Goal: Check status

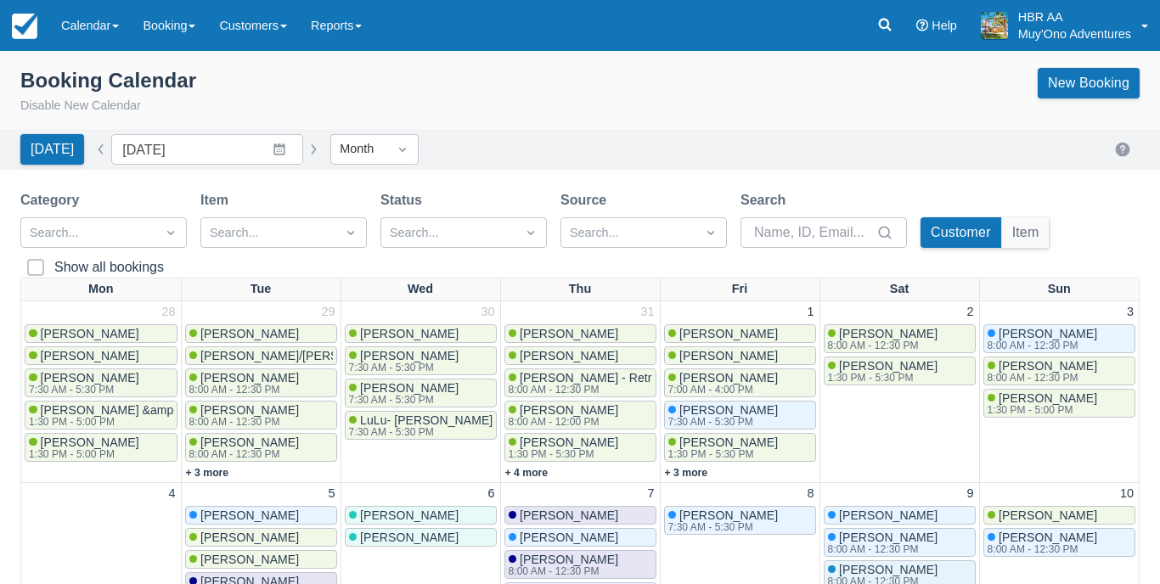
click at [498, 119] on div "Booking Calendar Disable New Calendar New Booking" at bounding box center [580, 95] width 1160 height 68
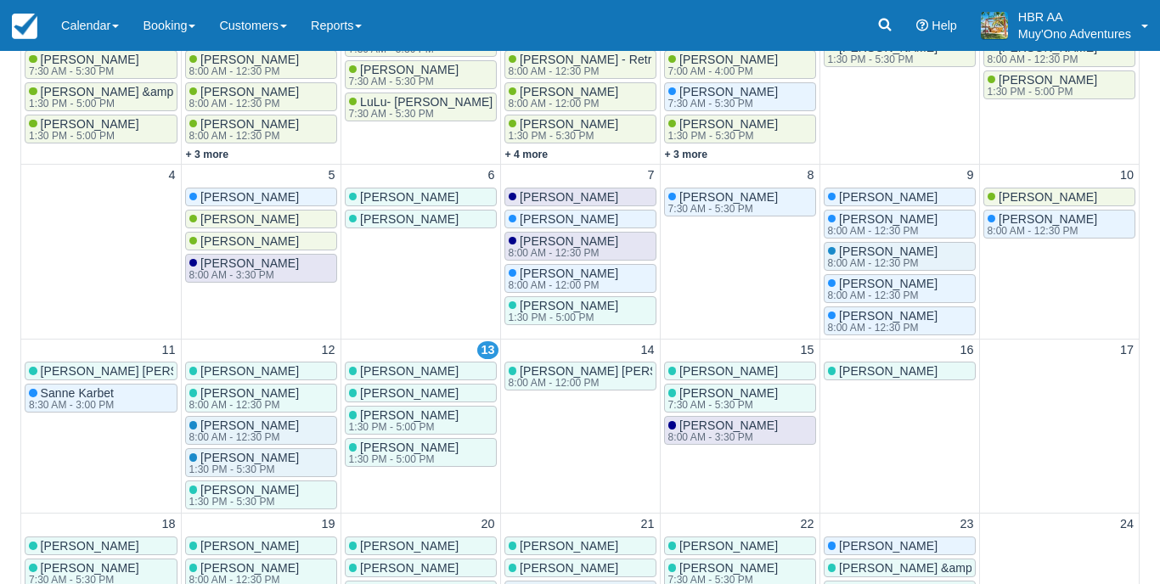
scroll to position [362, 0]
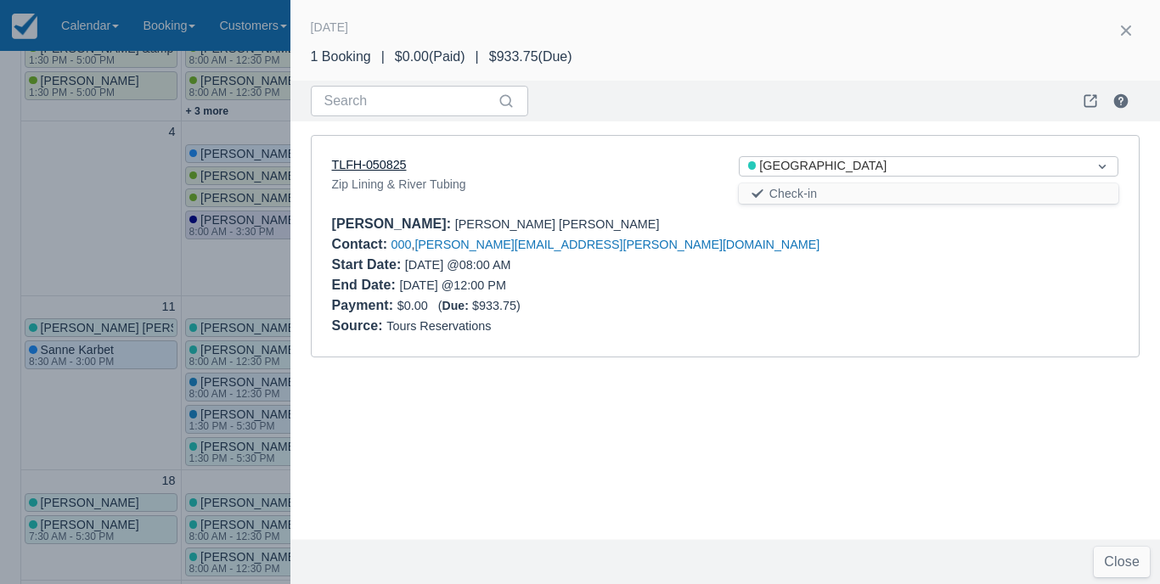
click at [394, 169] on link "TLFH-050825" at bounding box center [369, 165] width 75 height 14
click at [128, 188] on div at bounding box center [580, 292] width 1160 height 584
click at [548, 308] on div "Payment : $0.00 ( Due: $933.75 )" at bounding box center [725, 305] width 787 height 20
click at [391, 162] on link "TLFH-050825" at bounding box center [369, 165] width 75 height 14
click at [262, 274] on div at bounding box center [580, 292] width 1160 height 584
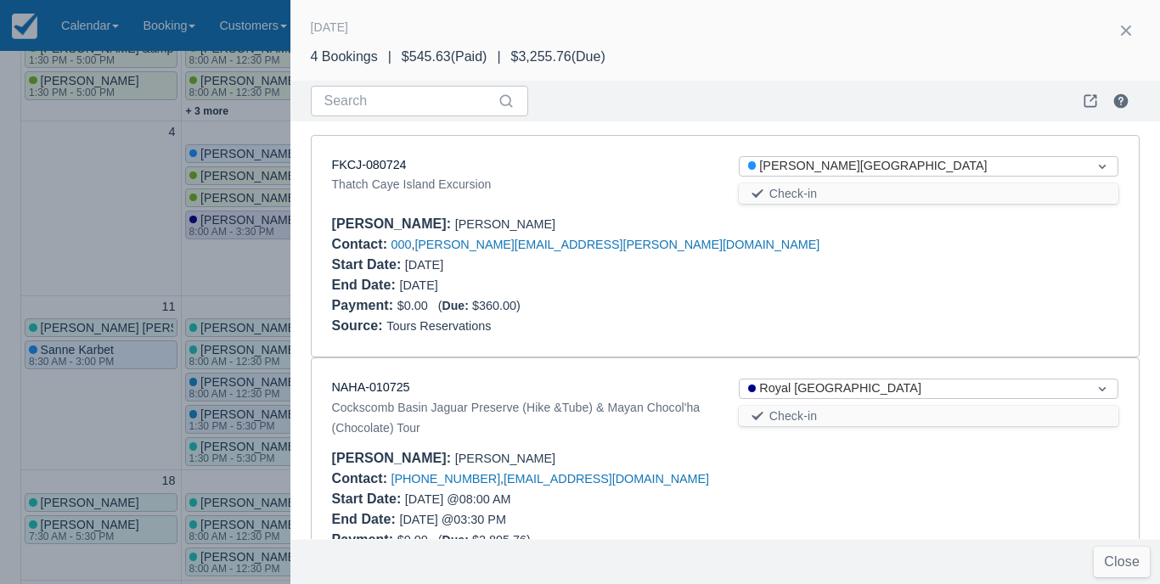
click at [262, 274] on div at bounding box center [580, 292] width 1160 height 584
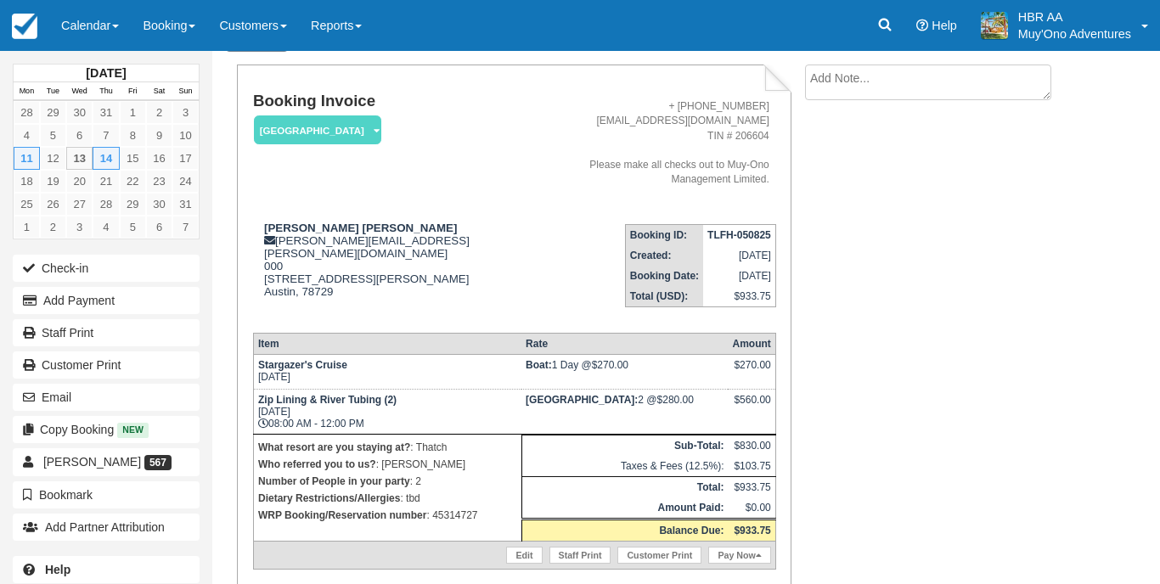
scroll to position [93, 0]
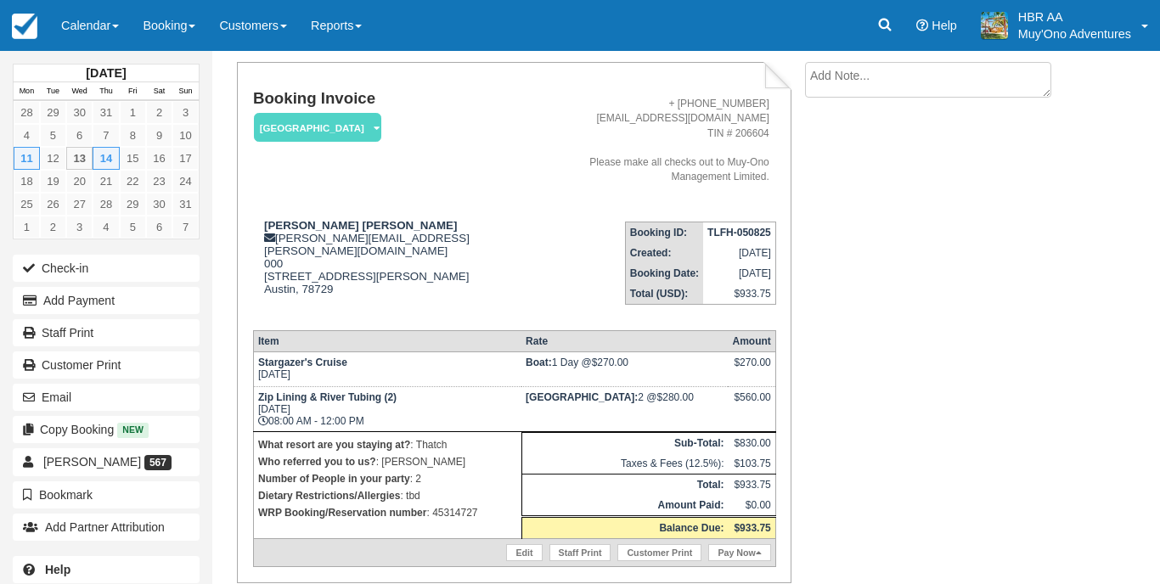
click at [1010, 169] on div "Booking Invoice Thatch Caye Resort   Pending HOLD Deposit Paid Cancelled Void M…" at bounding box center [647, 353] width 870 height 583
click at [219, 74] on div "Booking Invoice Thatch Caye Resort   Pending HOLD Deposit Paid Cancelled Void M…" at bounding box center [502, 353] width 580 height 583
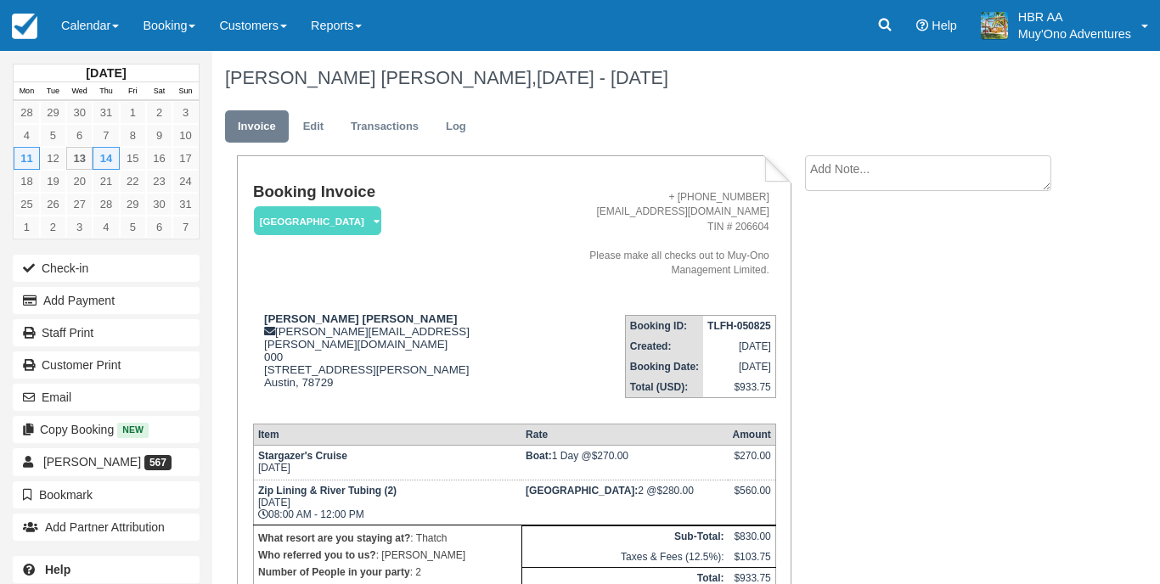
click at [548, 305] on td "Booking ID: TLFH-050825 Created: [DATE] Booking Date: [DATE] Total (USD): $933.…" at bounding box center [662, 355] width 228 height 109
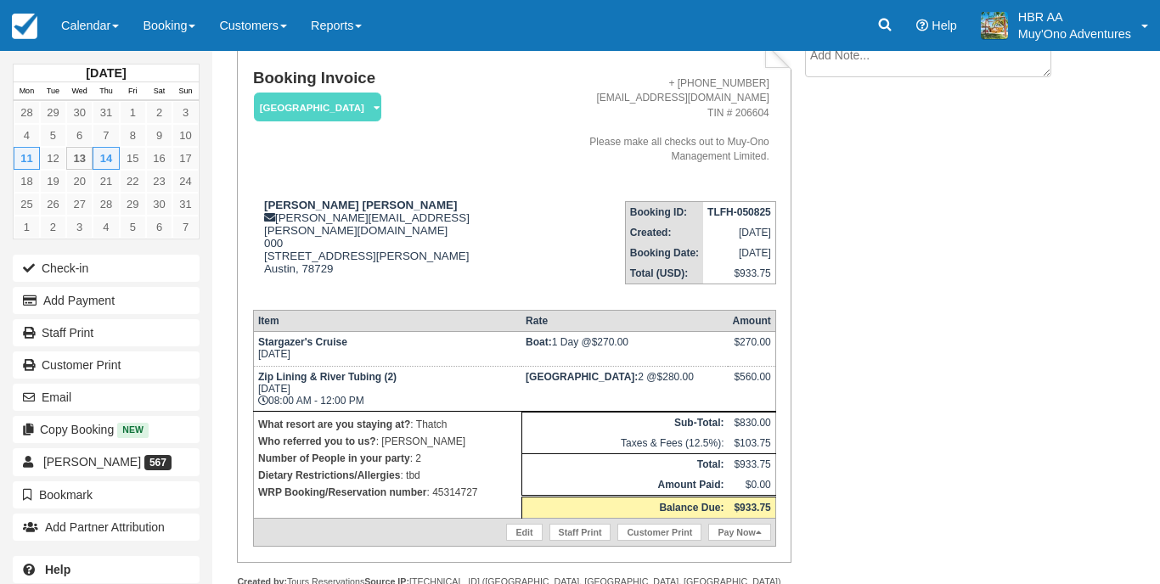
scroll to position [138, 0]
